Goal: Task Accomplishment & Management: Complete application form

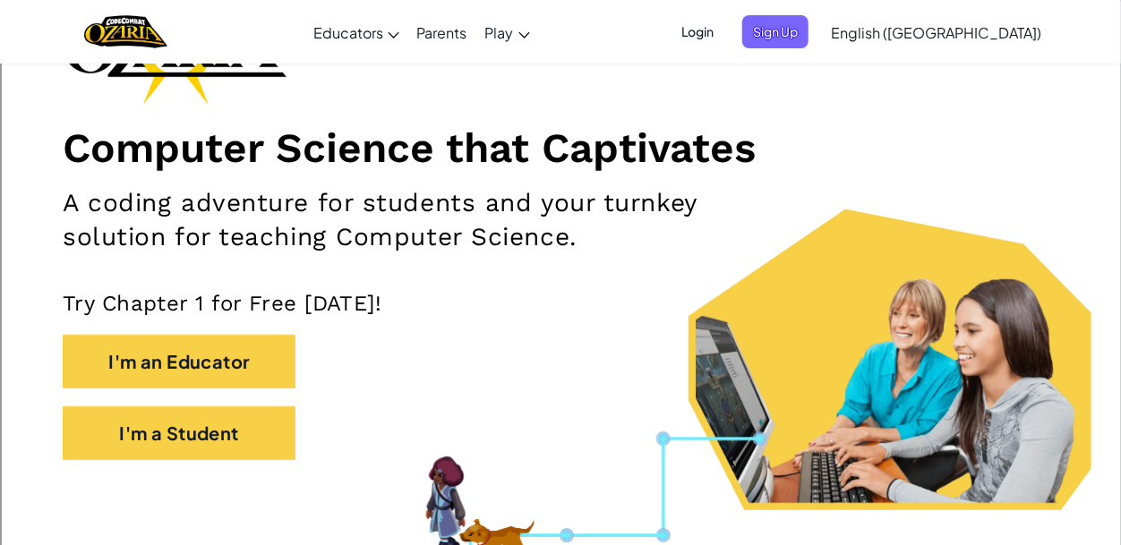
scroll to position [170, 0]
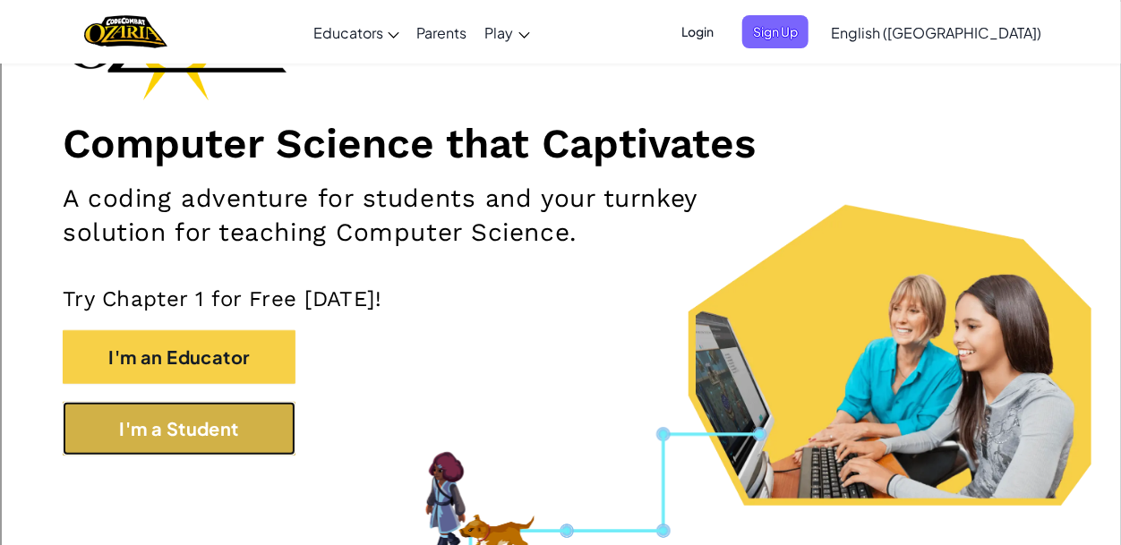
click at [256, 428] on button "I'm a Student" at bounding box center [179, 429] width 233 height 54
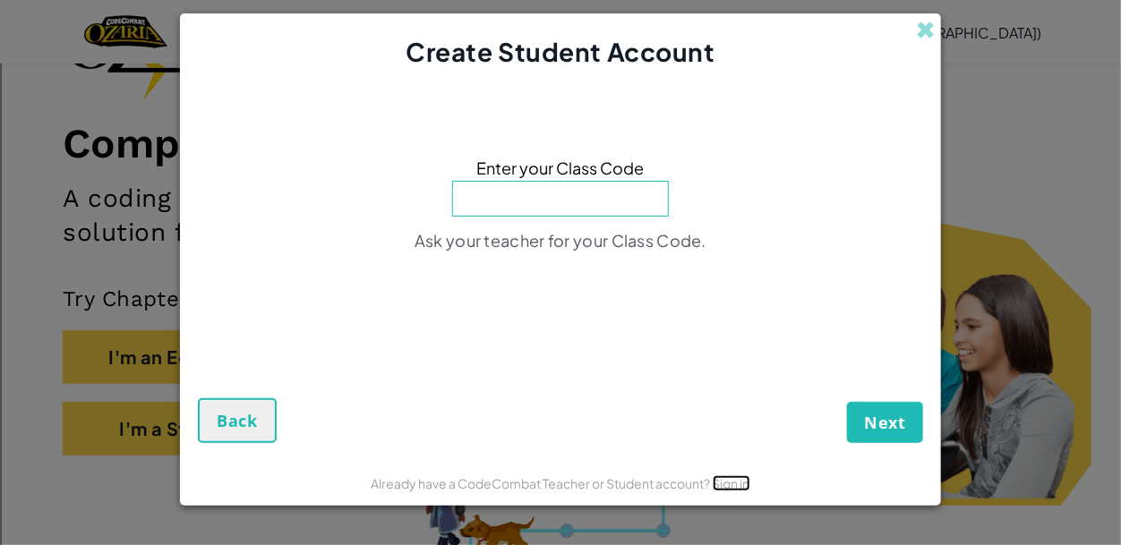
click at [741, 484] on link "Sign in" at bounding box center [732, 483] width 38 height 16
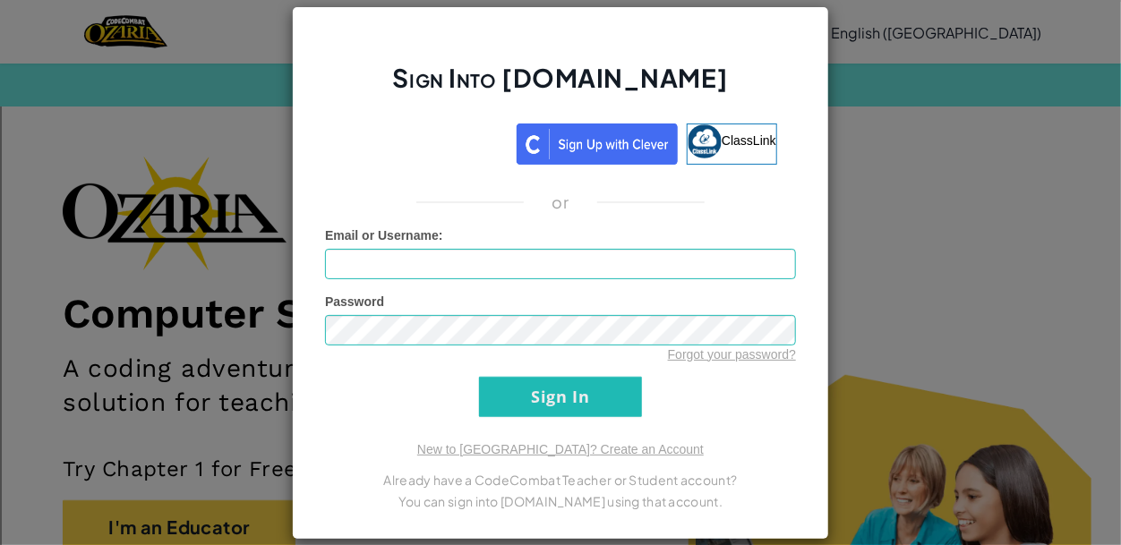
click at [447, 111] on h2 "Sign Into [DOMAIN_NAME]" at bounding box center [560, 87] width 471 height 52
